Goal: Transaction & Acquisition: Purchase product/service

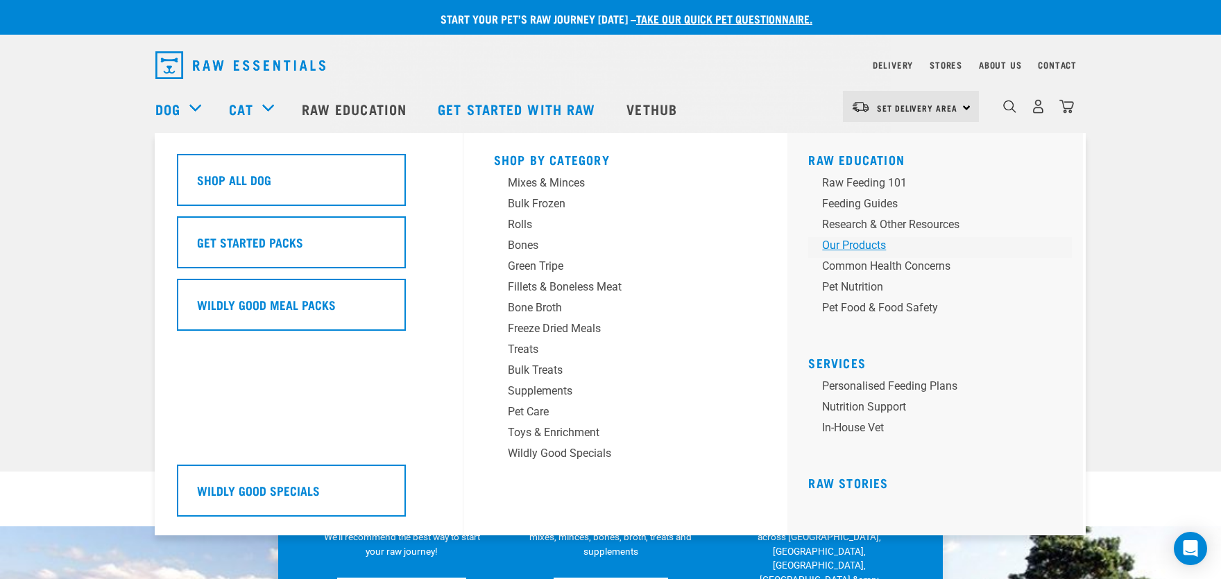
click at [830, 248] on div "Our Products" at bounding box center [930, 245] width 216 height 17
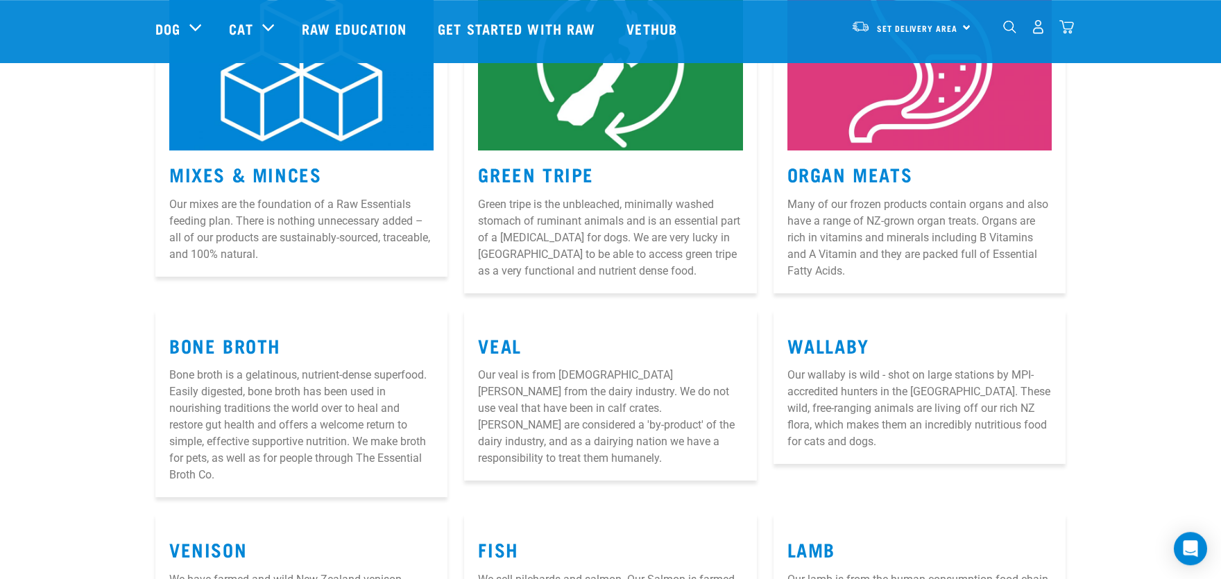
scroll to position [305, 0]
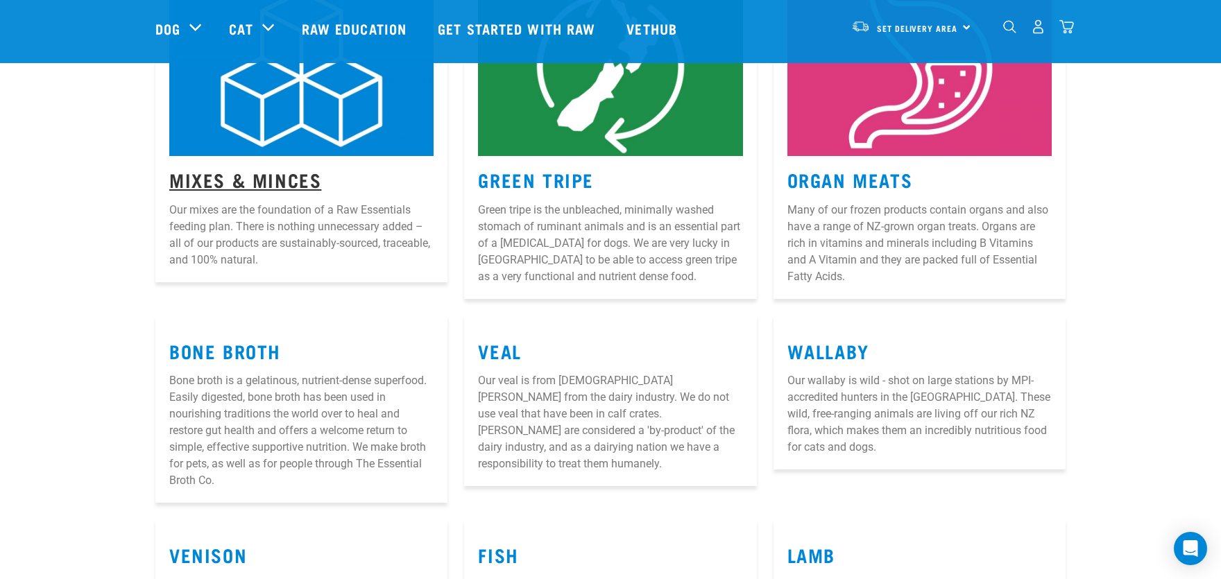
click at [282, 182] on link "Mixes & Minces" at bounding box center [245, 179] width 152 height 10
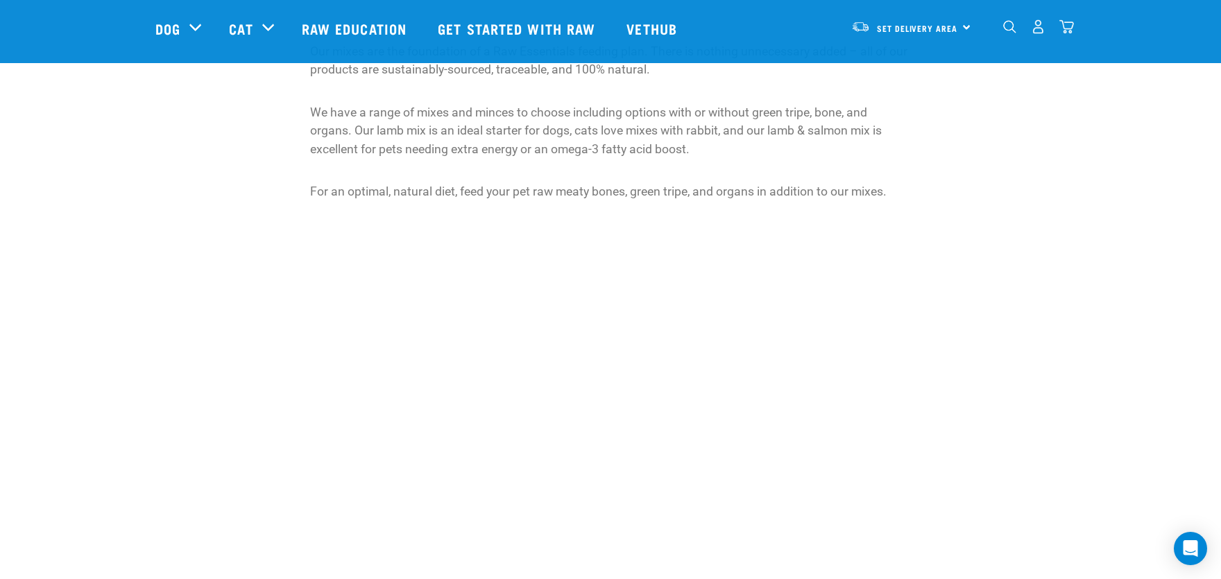
scroll to position [76, 0]
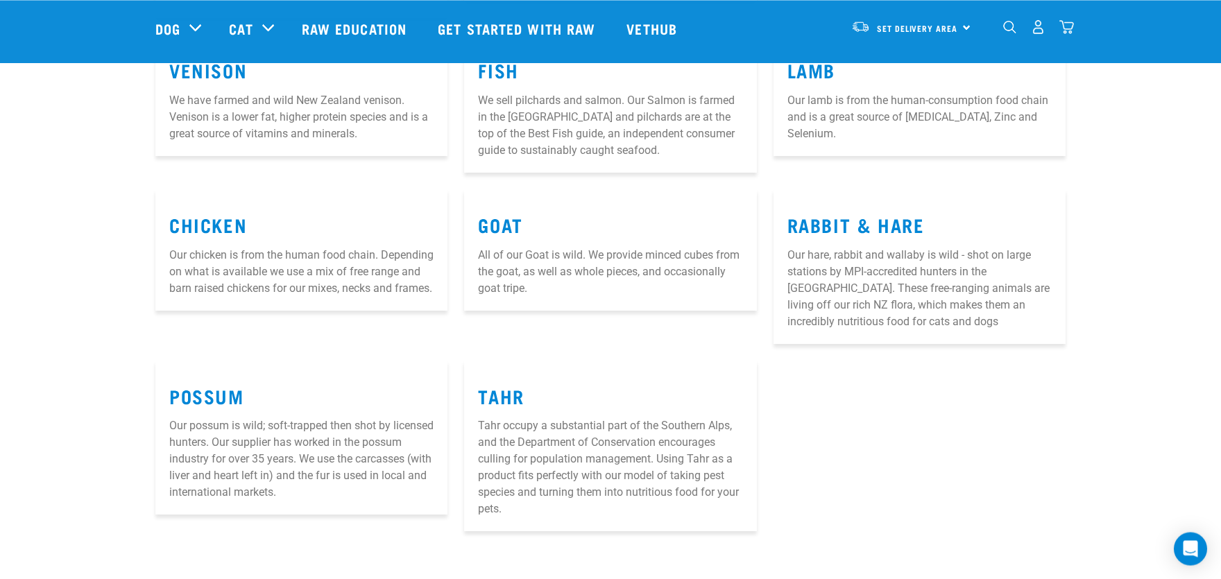
scroll to position [839, 0]
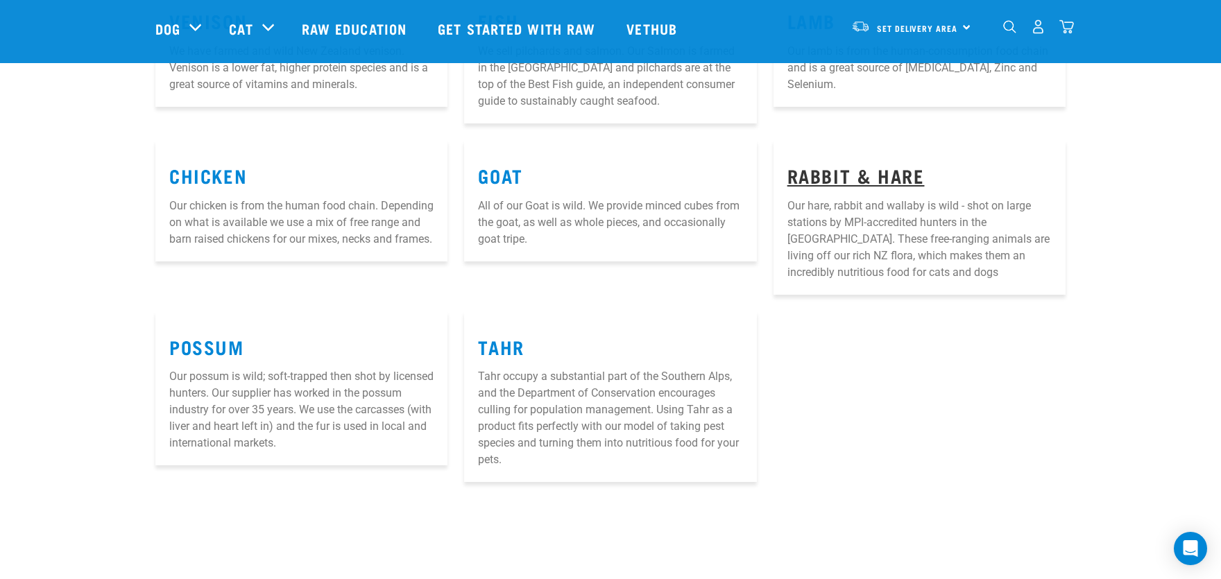
click at [873, 173] on link "Rabbit & Hare" at bounding box center [855, 175] width 137 height 10
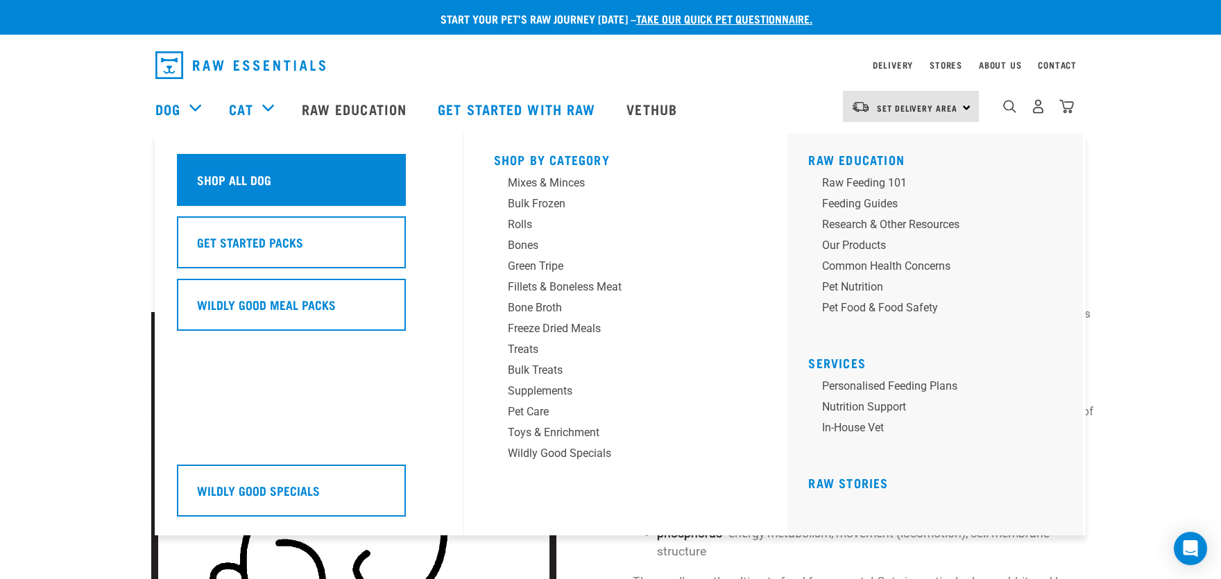
click at [213, 174] on h5 "Shop All Dog" at bounding box center [234, 180] width 74 height 18
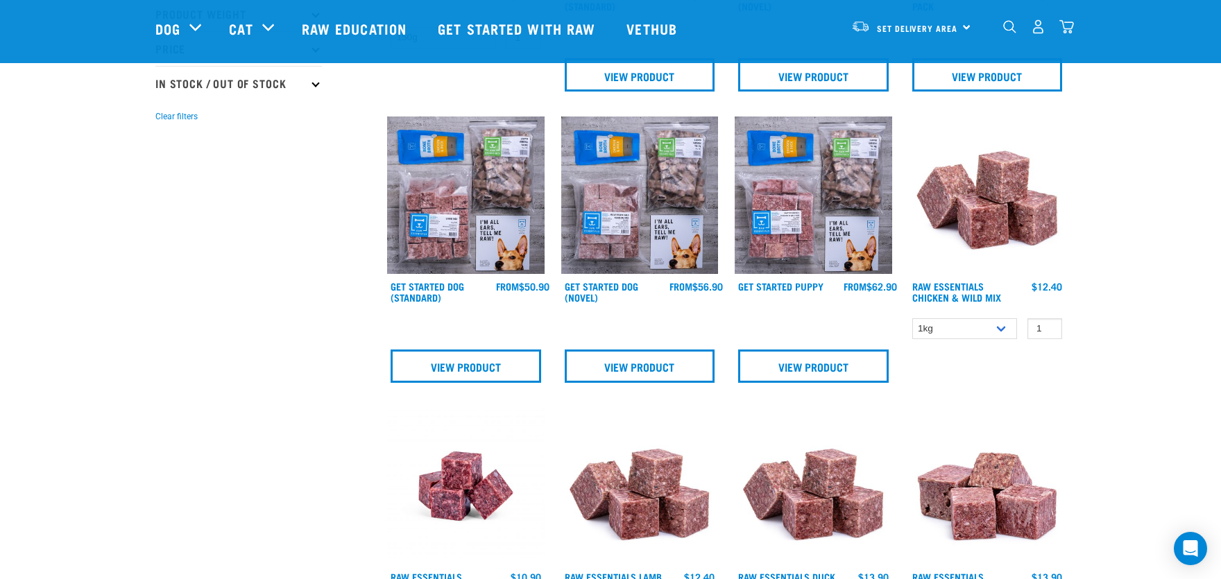
scroll to position [458, 0]
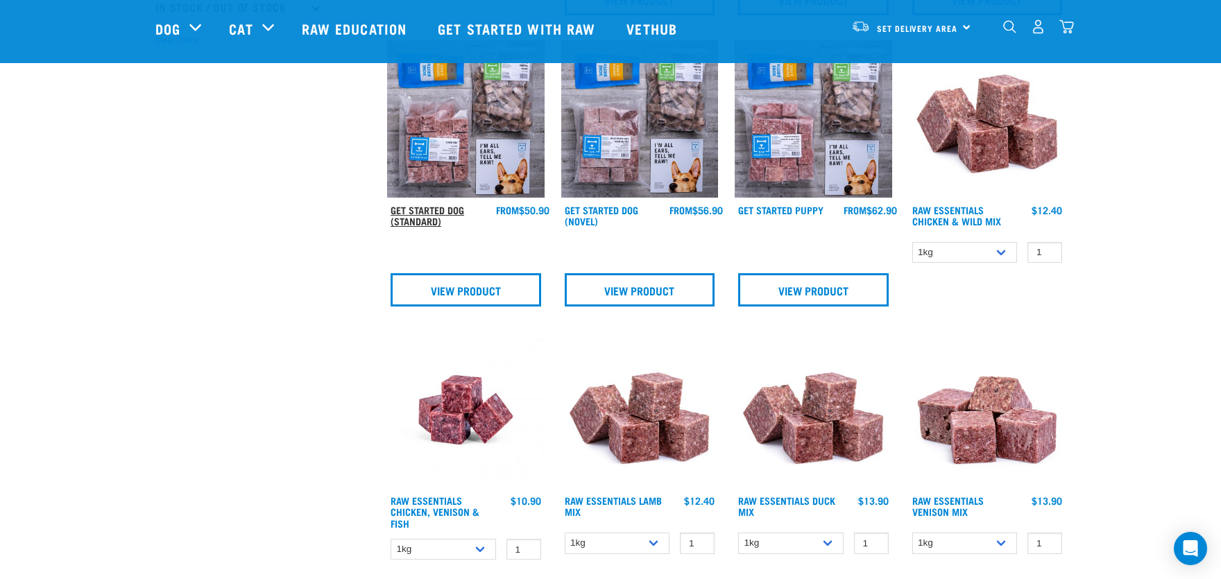
click at [430, 214] on link "Get Started Dog (Standard)" at bounding box center [428, 215] width 74 height 16
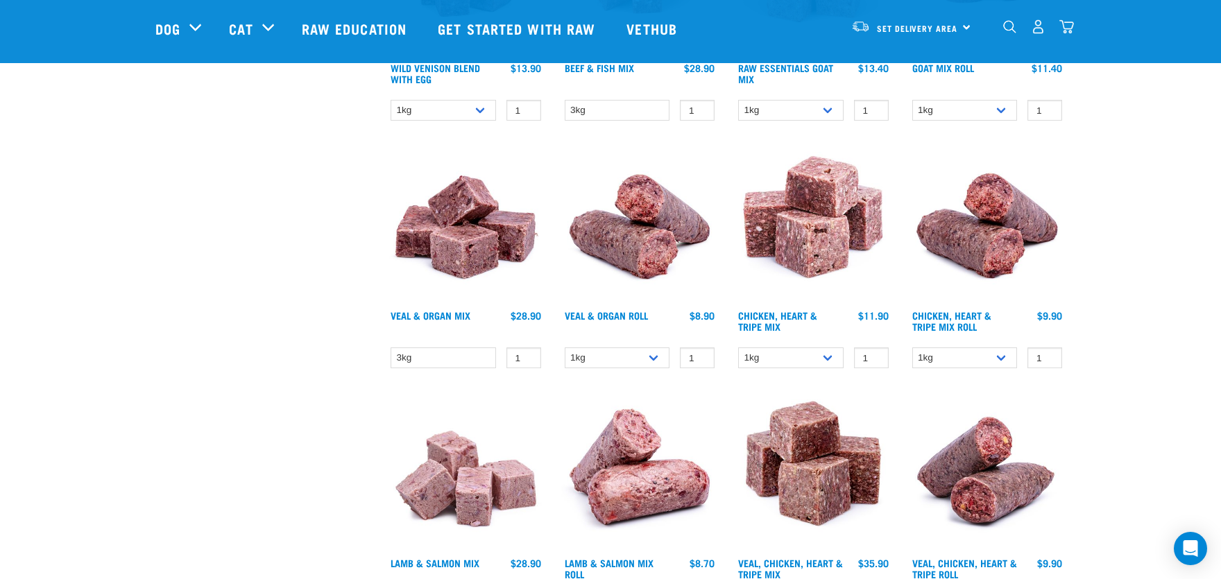
scroll to position [1297, 0]
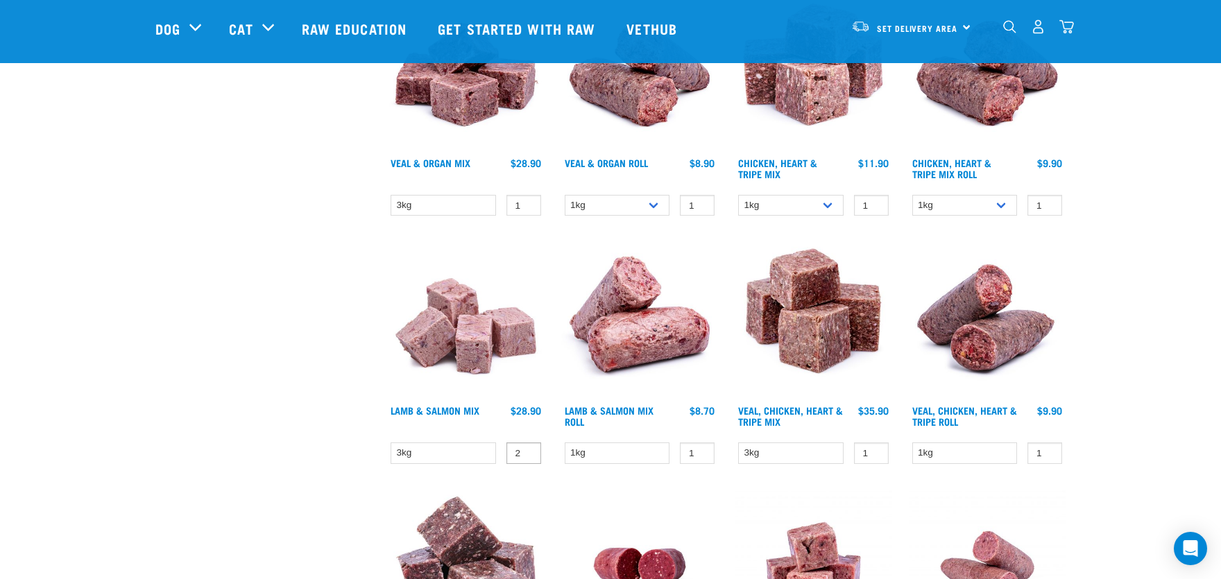
click at [524, 447] on input "2" at bounding box center [523, 454] width 35 height 22
click at [527, 454] on input "1" at bounding box center [523, 454] width 35 height 22
type input "2"
click at [524, 447] on input "2" at bounding box center [523, 454] width 35 height 22
click at [443, 408] on link "Lamb & Salmon Mix" at bounding box center [435, 410] width 89 height 5
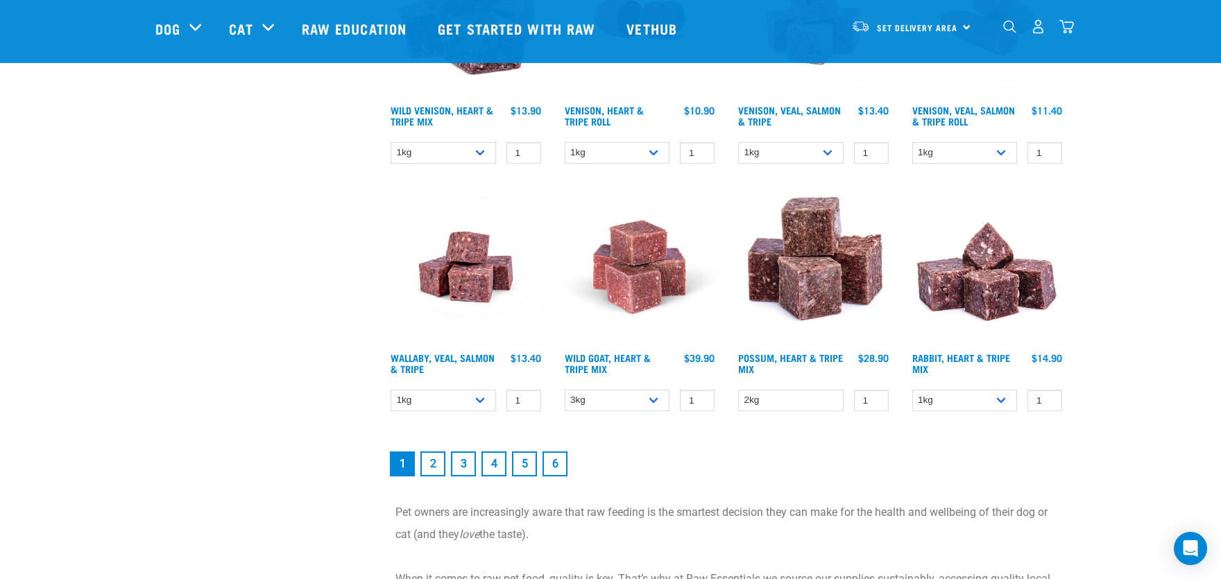
scroll to position [1908, 0]
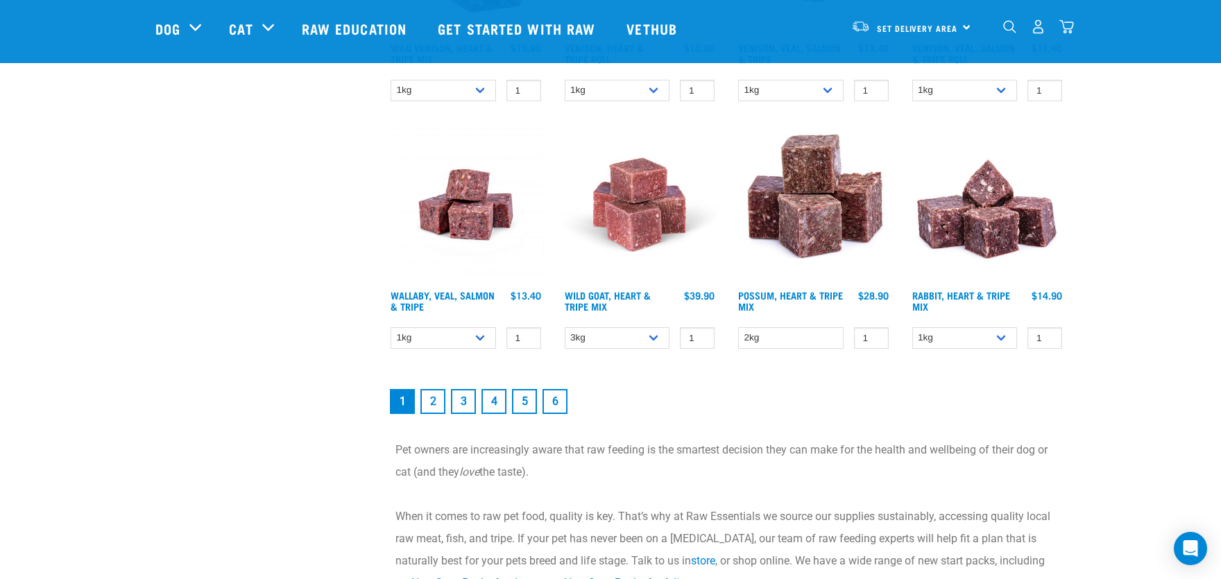
click at [431, 395] on link "2" at bounding box center [432, 401] width 25 height 25
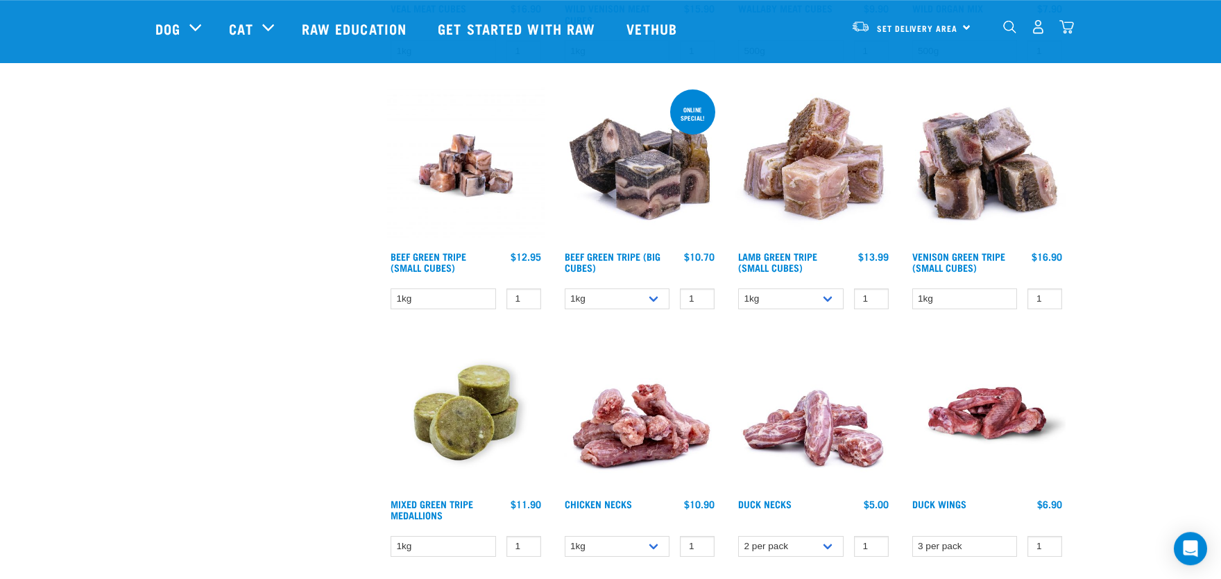
scroll to position [1450, 0]
